Goal: Find contact information: Find contact information

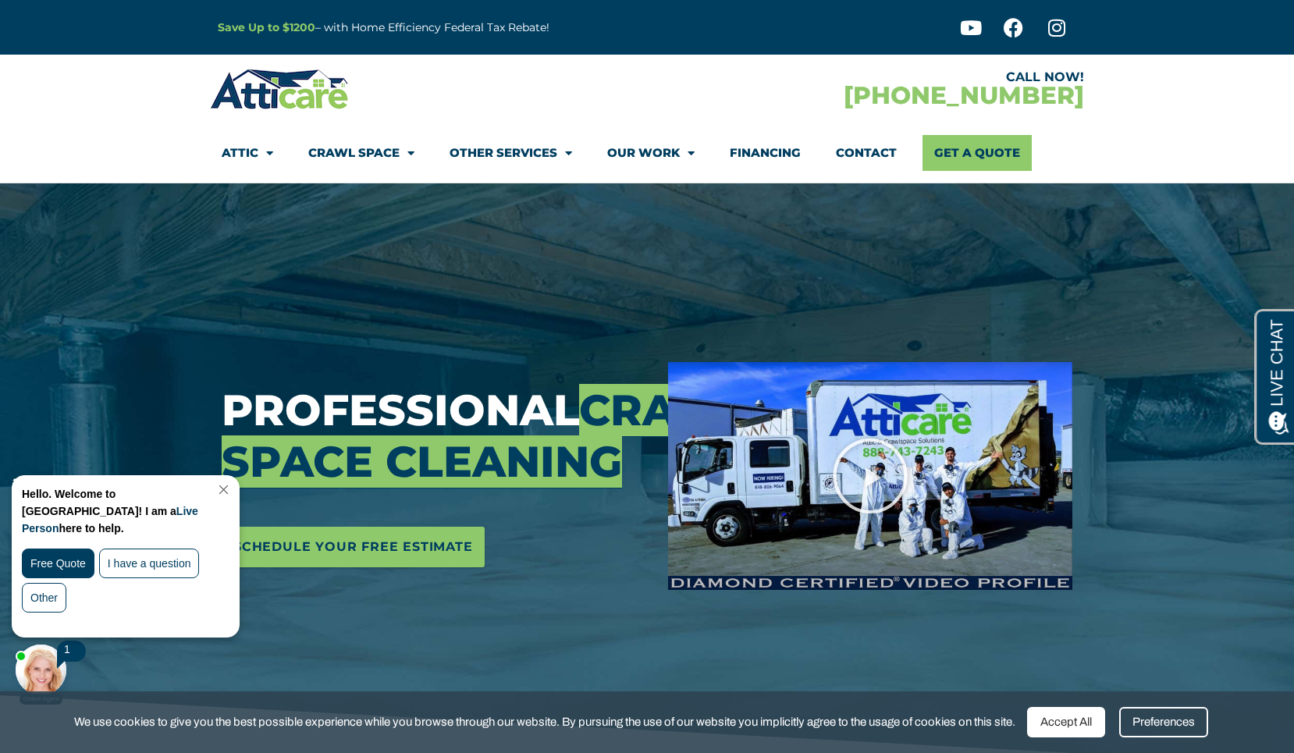
drag, startPoint x: 235, startPoint y: 486, endPoint x: 263, endPoint y: 872, distance: 386.7
click at [233, 486] on link "Close Chat" at bounding box center [222, 490] width 21 height 12
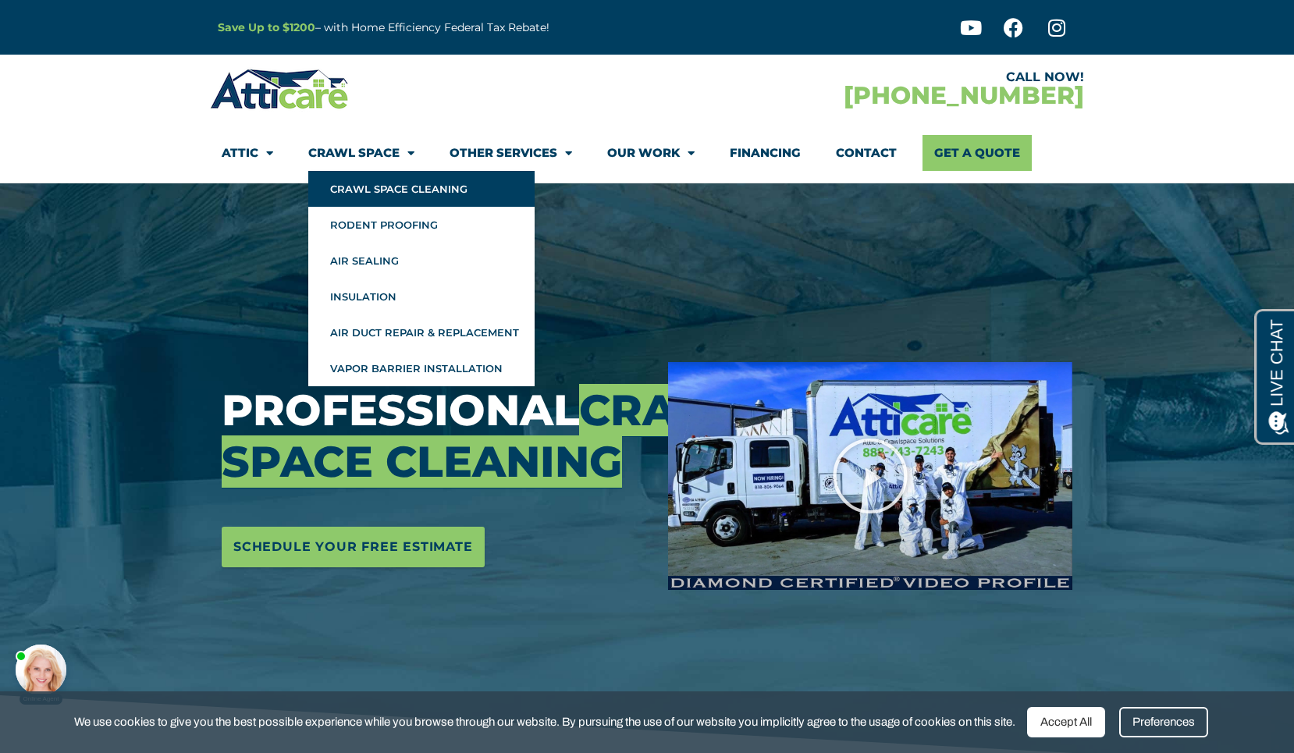
click at [379, 186] on link "Crawl Space Cleaning" at bounding box center [421, 189] width 226 height 36
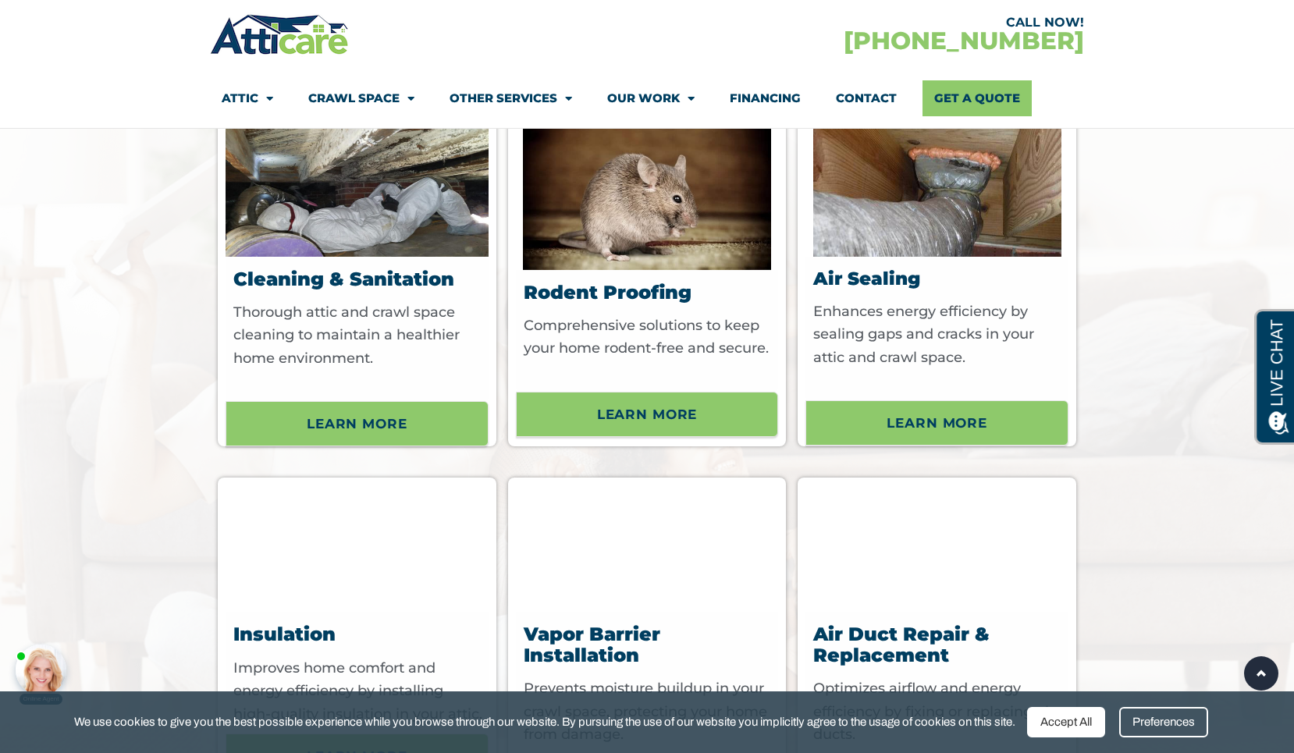
scroll to position [4474, 0]
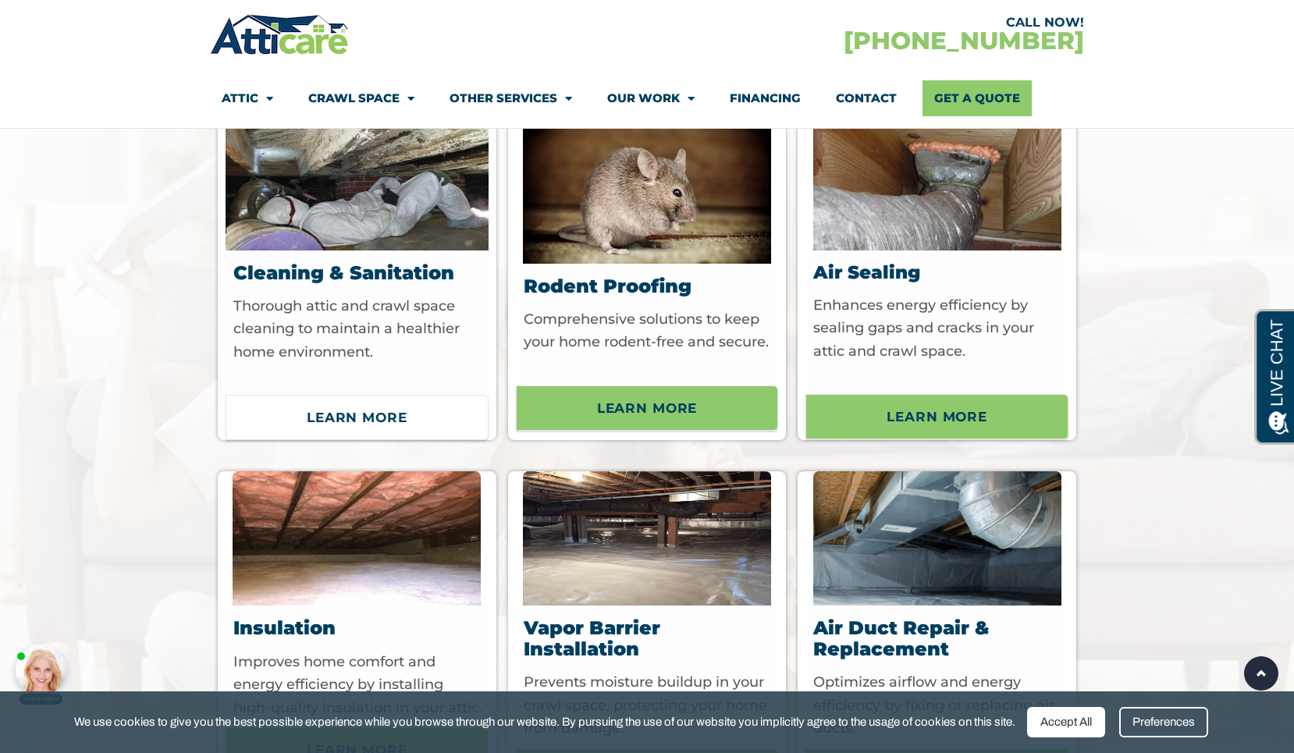
click at [397, 431] on span "Learn More" at bounding box center [357, 417] width 101 height 27
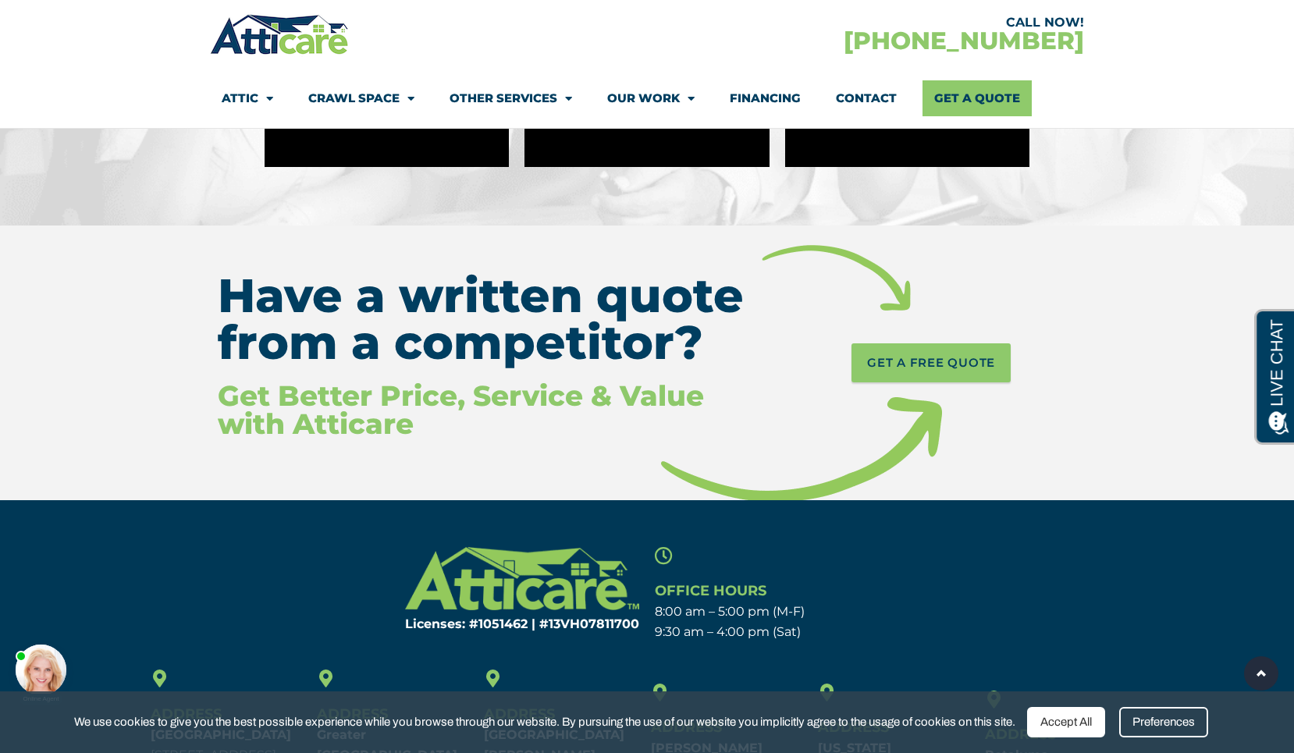
scroll to position [6880, 0]
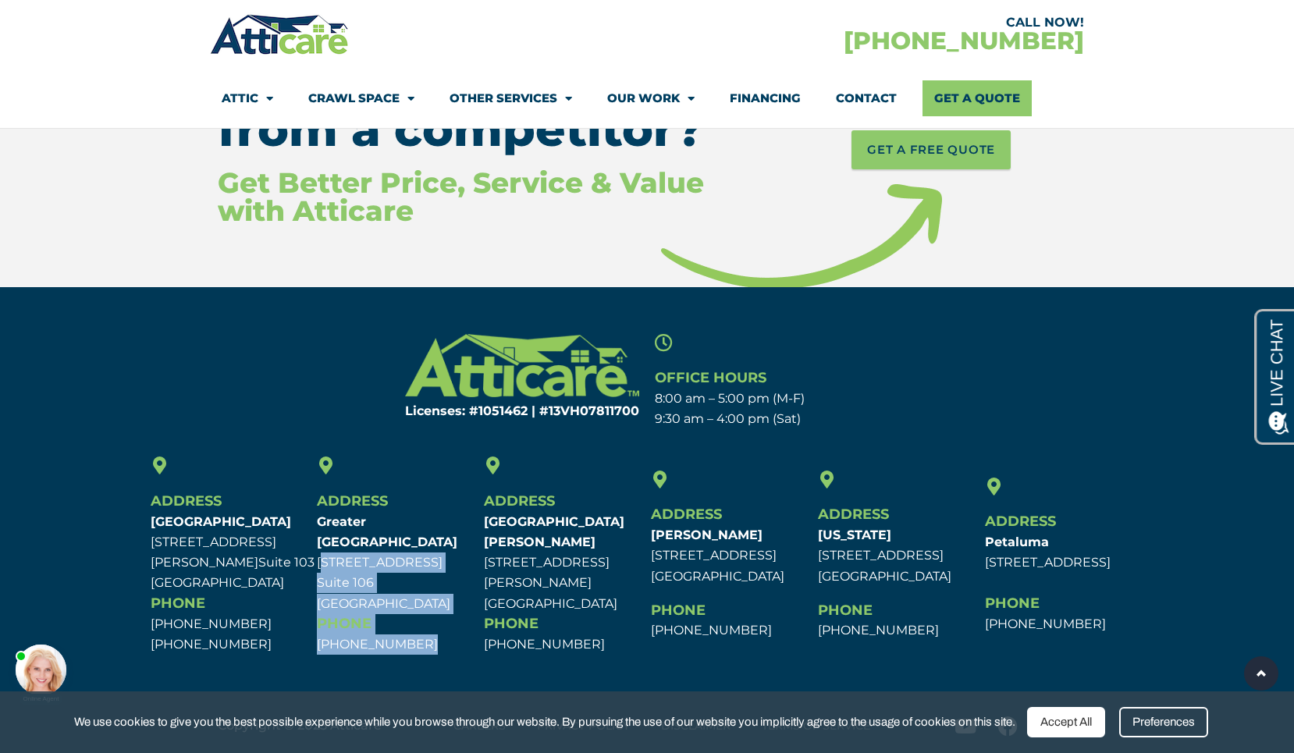
drag, startPoint x: 422, startPoint y: 645, endPoint x: 315, endPoint y: 552, distance: 141.1
click at [315, 552] on div "Address Greater Los Angeles 4001 W Alameda Ave. Suite 106 Burbank, CA 91505 Pho…" at bounding box center [396, 556] width 167 height 206
copy div "4001 W Alameda Ave. Suite 106 Burbank, CA 91505 Phone 1-888-843-7081"
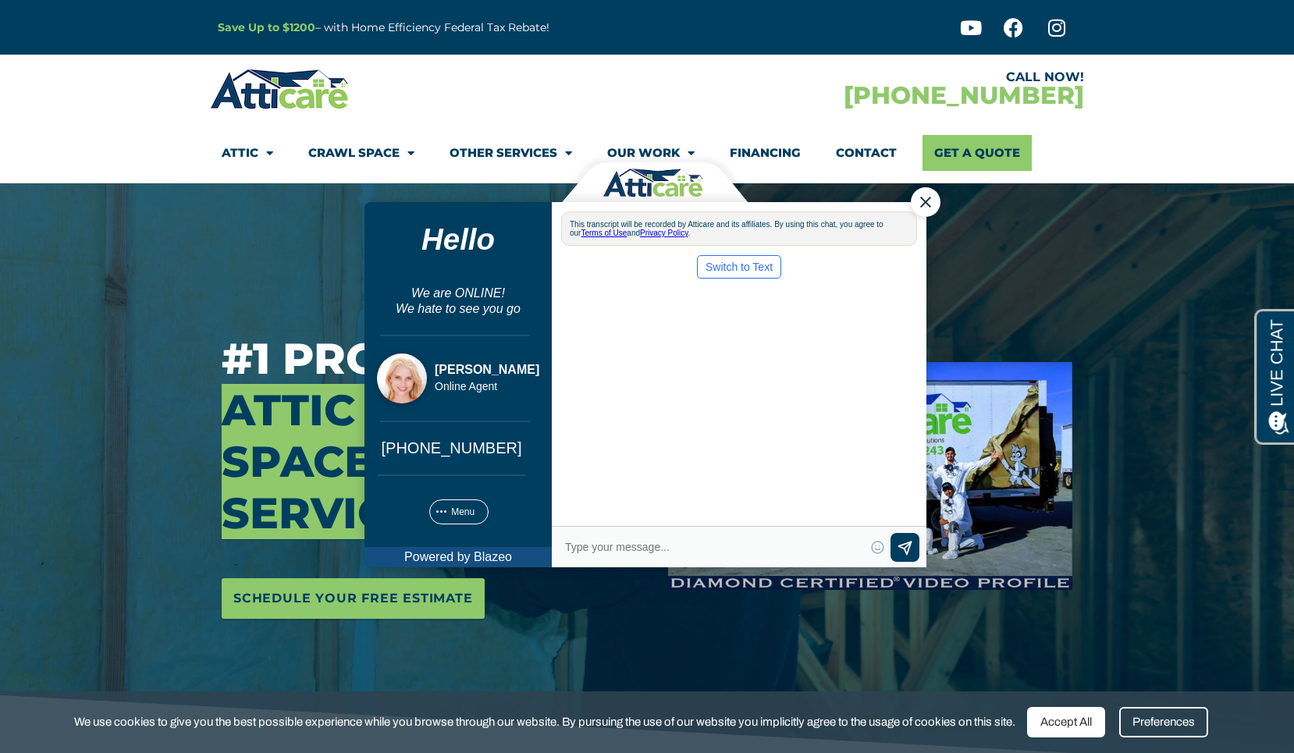
scroll to position [0, 0]
